Goal: Download file/media

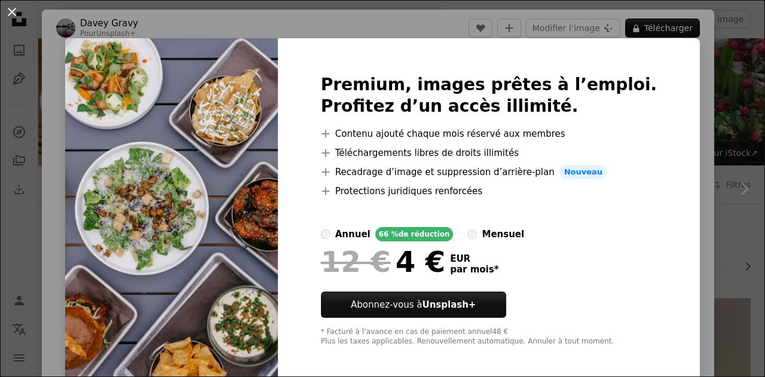
click at [703, 60] on div "An X shape Premium, images prêtes à l’emploi. Profitez d’un accès illimité. A p…" at bounding box center [382, 188] width 765 height 377
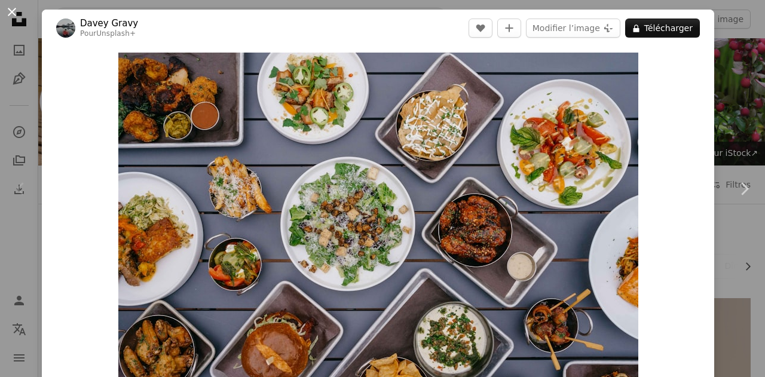
click at [11, 16] on button "An X shape" at bounding box center [12, 12] width 14 height 14
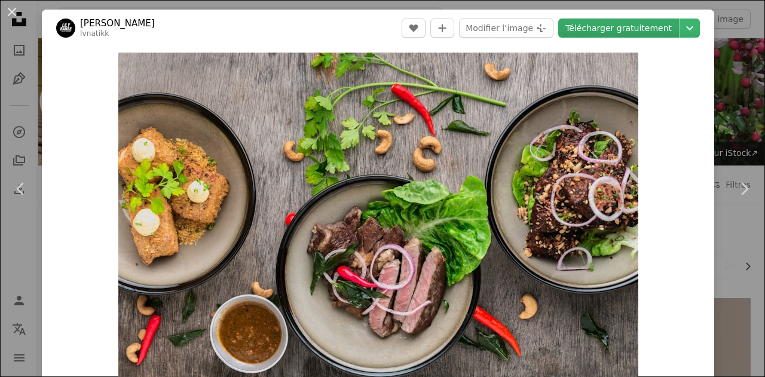
click at [643, 22] on link "Télécharger gratuitement" at bounding box center [619, 28] width 121 height 19
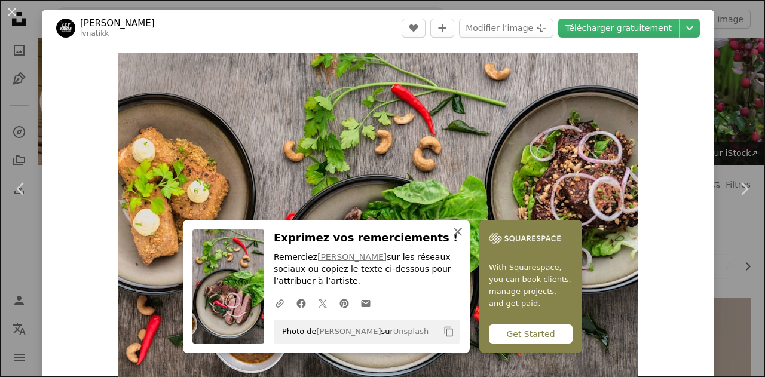
click at [465, 231] on icon "An X shape" at bounding box center [458, 232] width 14 height 14
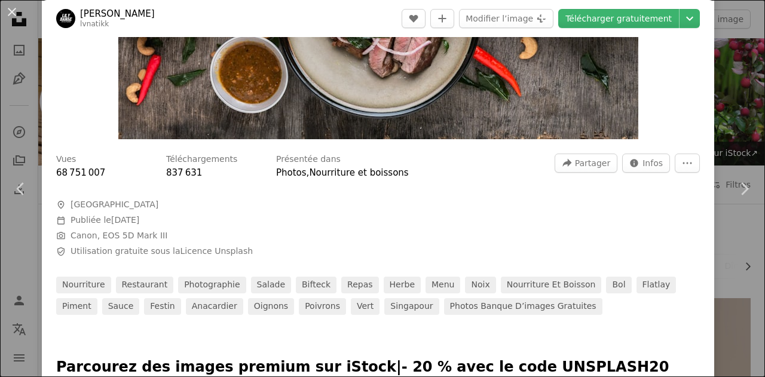
scroll to position [244, 0]
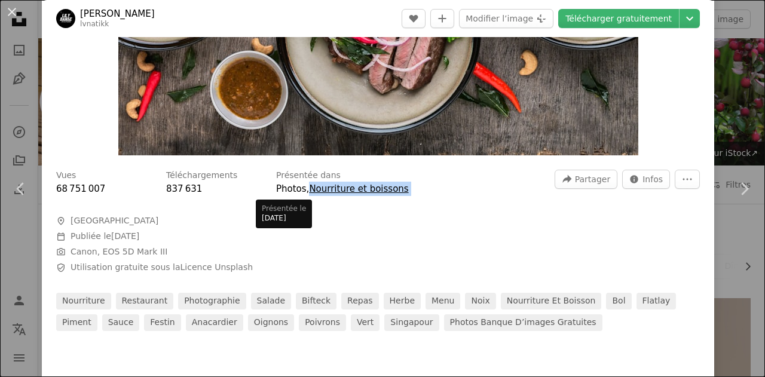
drag, startPoint x: 418, startPoint y: 197, endPoint x: 310, endPoint y: 193, distance: 108.3
click at [310, 193] on div "Vues 68 751 007 Téléchargements 837 631 Présentée dans Photos , Nourriture et b…" at bounding box center [378, 246] width 673 height 170
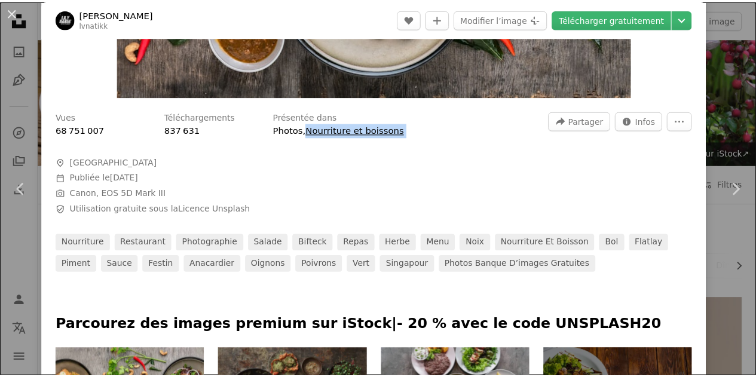
scroll to position [303, 0]
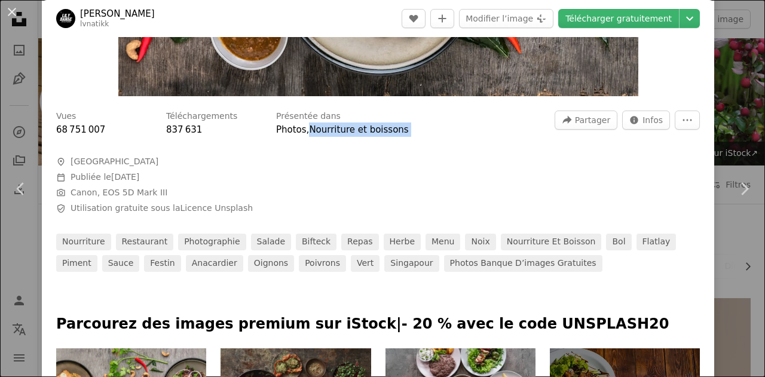
copy div "Nourriture et boissons A forward-right arrow Partager Info icon Infos More Acti…"
click at [729, 87] on div "An X shape Chevron left Chevron right [PERSON_NAME] lvnatikk A heart A plus sig…" at bounding box center [382, 188] width 765 height 377
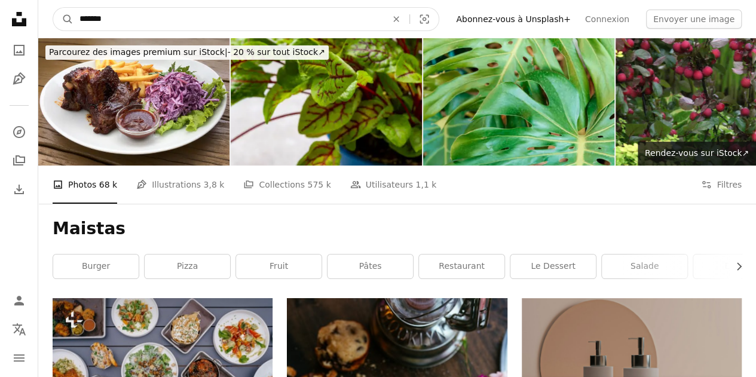
click at [379, 22] on input "*******" at bounding box center [229, 19] width 310 height 23
drag, startPoint x: 379, startPoint y: 22, endPoint x: 96, endPoint y: 5, distance: 283.4
click at [96, 5] on nav "A magnifying glass ******* An X shape Visual search Filters Abonnez-vous à Unsp…" at bounding box center [397, 19] width 718 height 38
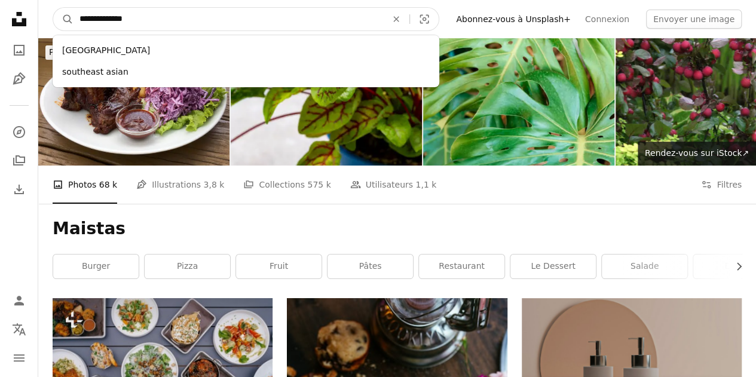
type input "**********"
click at [53, 8] on button "A magnifying glass" at bounding box center [63, 19] width 20 height 23
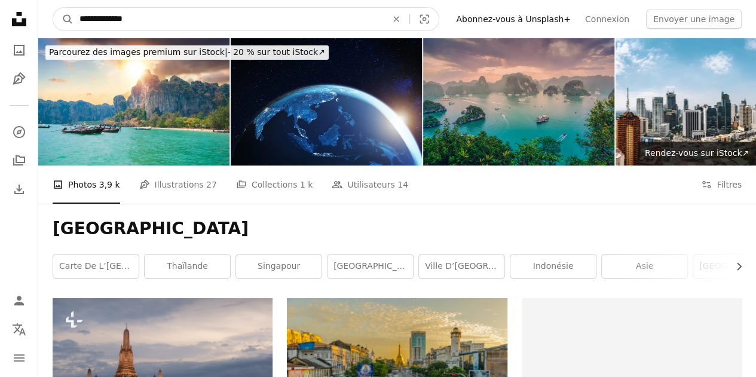
click at [242, 8] on input "**********" at bounding box center [229, 19] width 310 height 23
type input "**********"
click button "A magnifying glass" at bounding box center [63, 19] width 20 height 23
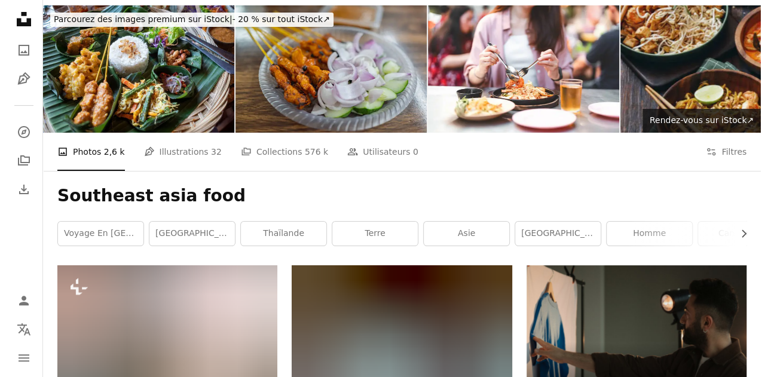
scroll to position [34, 0]
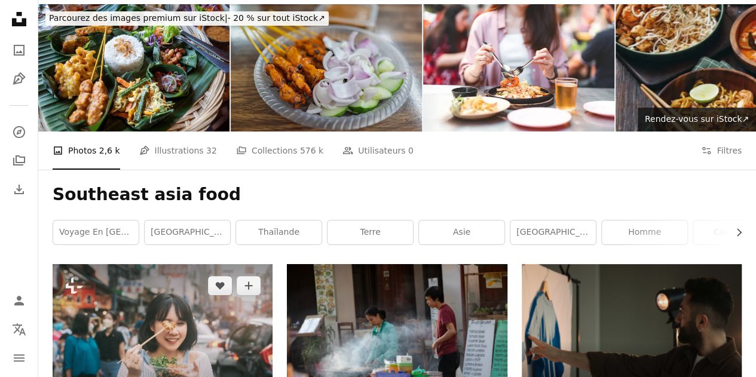
click at [182, 264] on img at bounding box center [163, 337] width 220 height 147
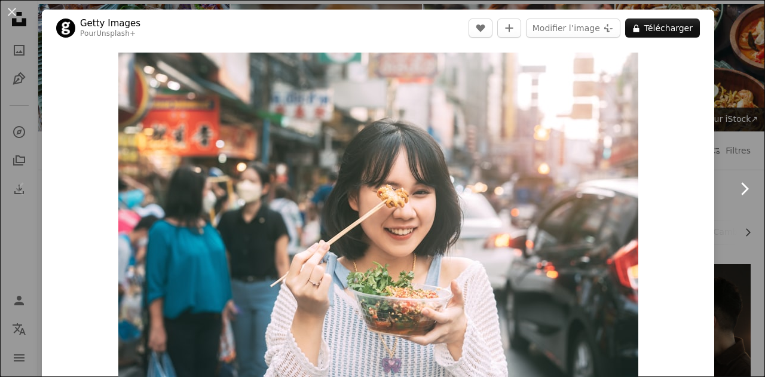
click at [736, 182] on icon "Chevron right" at bounding box center [744, 188] width 19 height 19
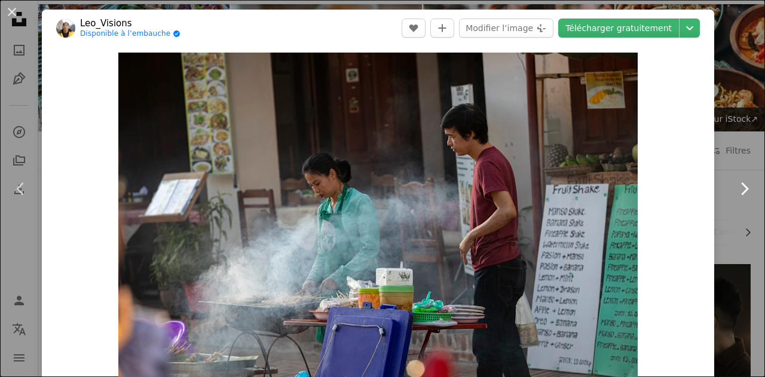
click at [736, 182] on icon "Chevron right" at bounding box center [744, 188] width 19 height 19
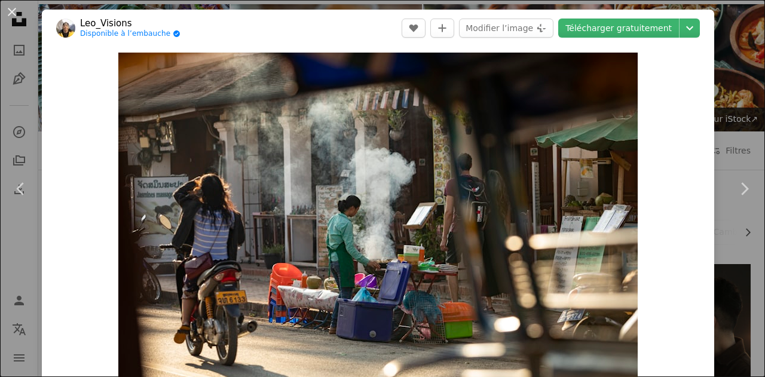
click at [630, 40] on header "Leo_Visions Disponible à l’embauche A checkmark inside of a circle A heart A pl…" at bounding box center [378, 28] width 673 height 37
click at [629, 34] on link "Télécharger gratuitement" at bounding box center [619, 28] width 121 height 19
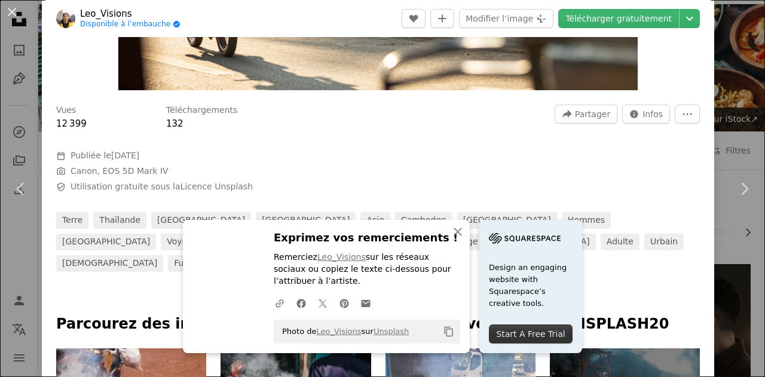
scroll to position [310, 0]
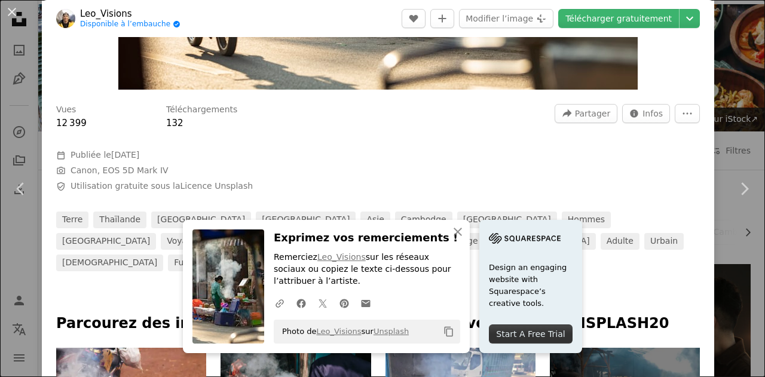
click at [392, 169] on span "Camera Canon, EOS 5D Mark IV" at bounding box center [235, 171] width 359 height 12
click at [465, 237] on icon "An X shape" at bounding box center [458, 232] width 14 height 14
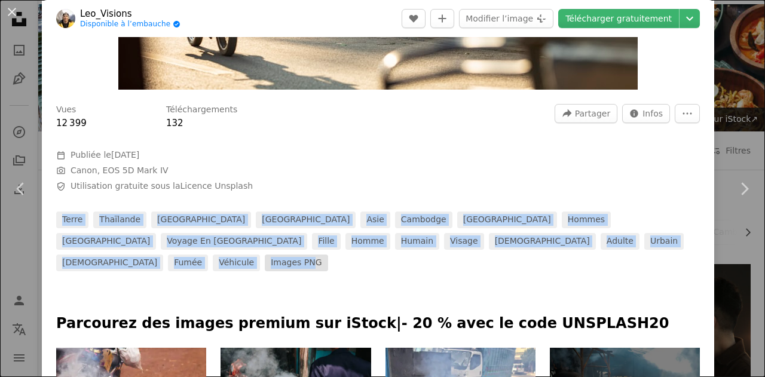
drag, startPoint x: 56, startPoint y: 205, endPoint x: 396, endPoint y: 243, distance: 341.8
click at [396, 243] on div "Vues 12 399 Téléchargements 132 A forward-right arrow Partager Info icon Infos …" at bounding box center [378, 184] width 673 height 176
copy div "terre Thaïlande [GEOGRAPHIC_DATA] [GEOGRAPHIC_DATA] [GEOGRAPHIC_DATA] [GEOGRAPH…"
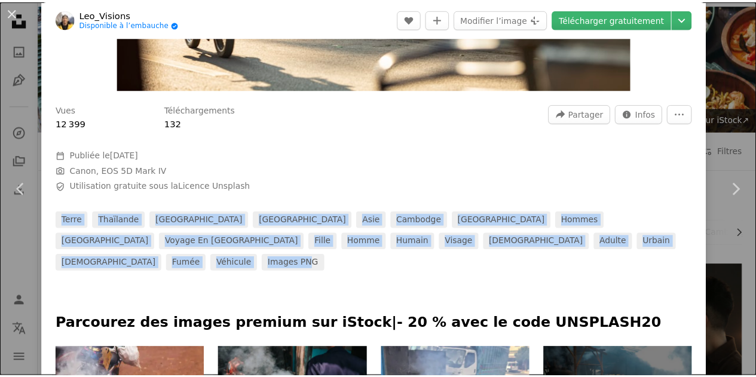
scroll to position [0, 0]
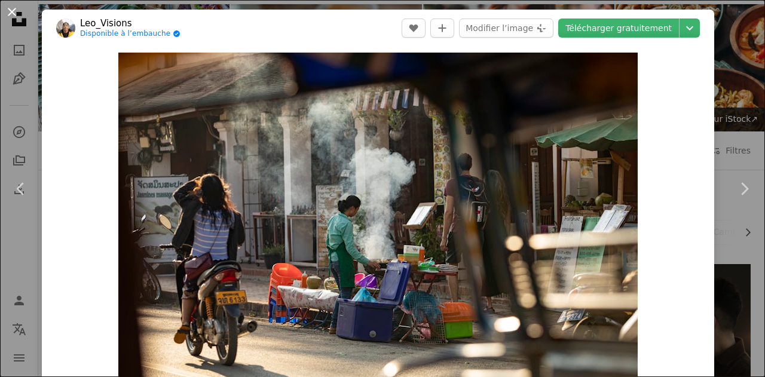
click at [8, 11] on button "An X shape" at bounding box center [12, 12] width 14 height 14
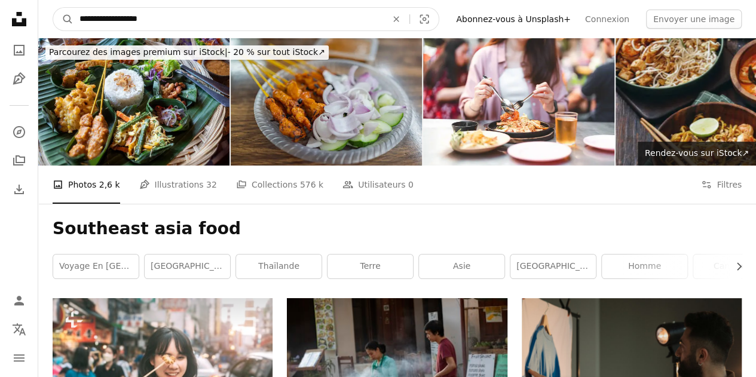
drag, startPoint x: 194, startPoint y: 26, endPoint x: 11, endPoint y: 23, distance: 183.0
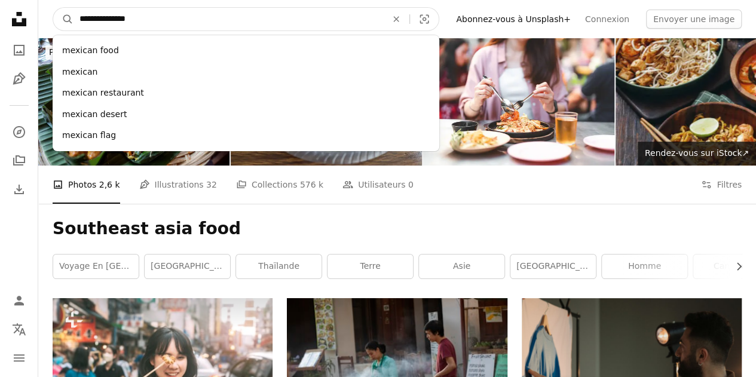
type input "**********"
click at [53, 8] on button "A magnifying glass" at bounding box center [63, 19] width 20 height 23
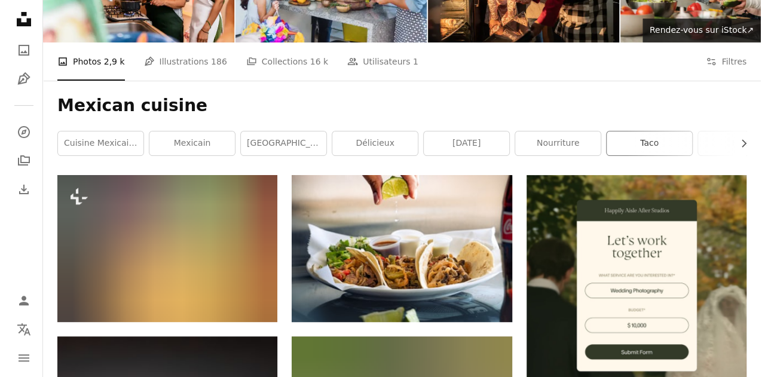
scroll to position [127, 0]
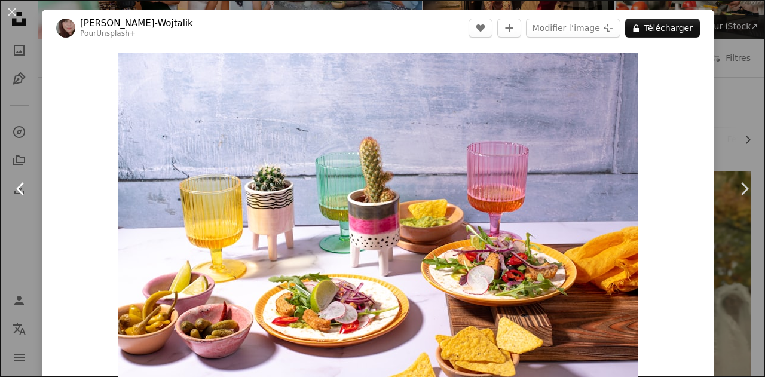
click at [18, 182] on icon "Chevron left" at bounding box center [20, 188] width 19 height 19
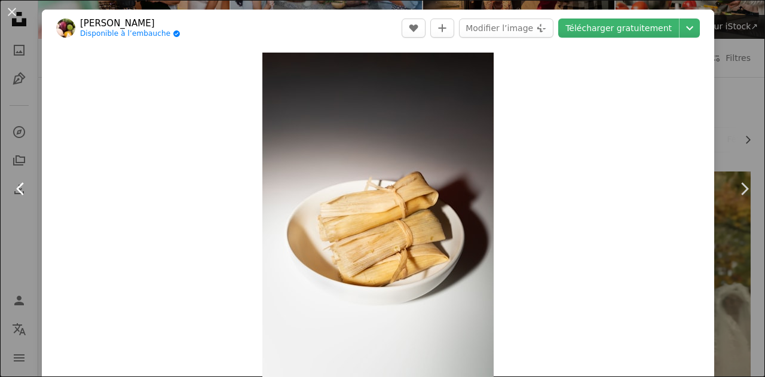
click at [7, 193] on link "Chevron left" at bounding box center [21, 189] width 42 height 115
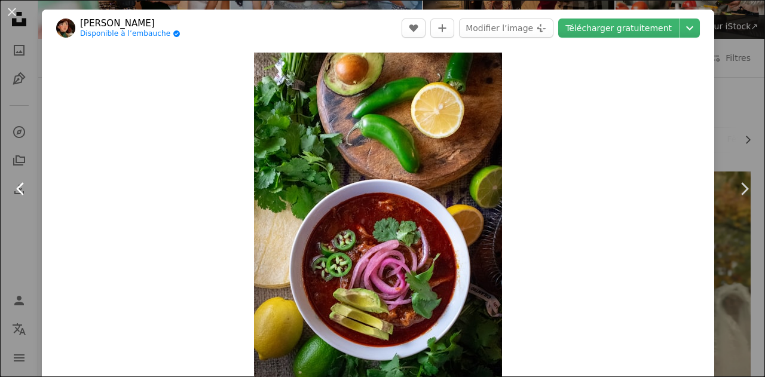
click at [10, 191] on link "Chevron left" at bounding box center [21, 189] width 42 height 115
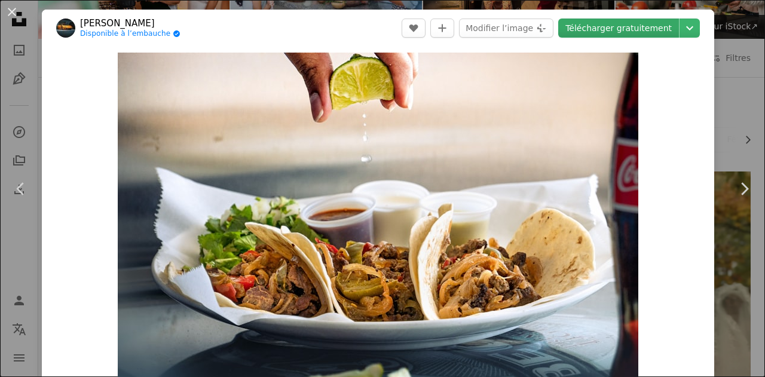
click at [621, 32] on link "Télécharger gratuitement" at bounding box center [619, 28] width 121 height 19
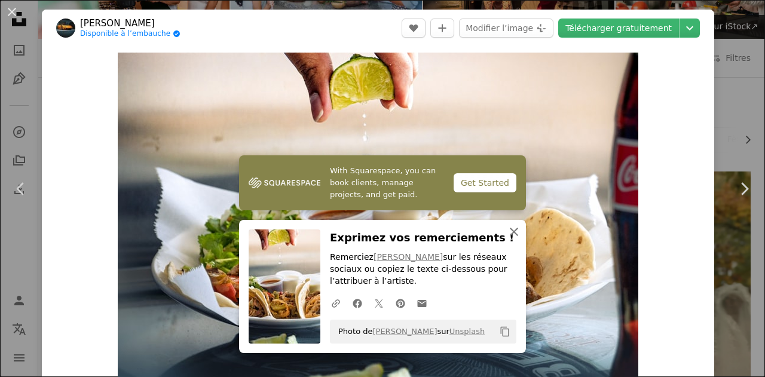
click at [511, 235] on icon "An X shape" at bounding box center [514, 232] width 14 height 14
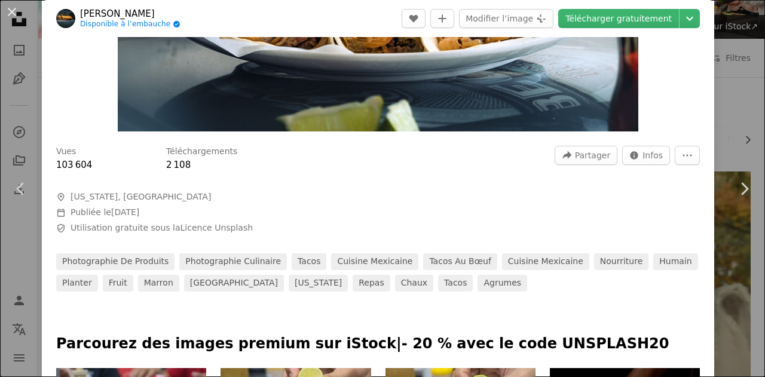
scroll to position [267, 0]
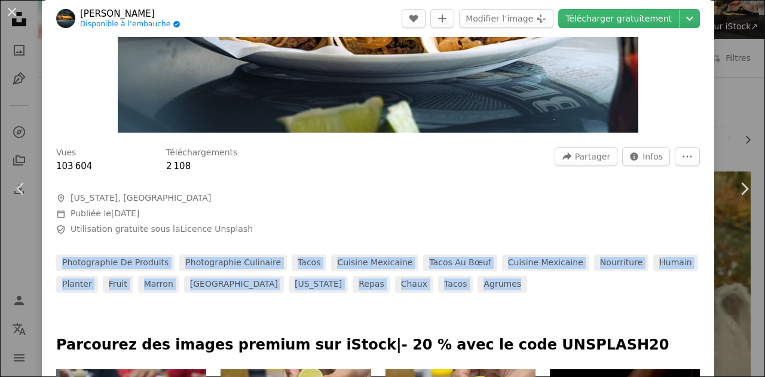
drag, startPoint x: 440, startPoint y: 302, endPoint x: 81, endPoint y: 252, distance: 361.6
copy div "Photographie de produits Photographie culinaire Tacos Cuisine mexicaine tacos a…"
